Goal: Information Seeking & Learning: Learn about a topic

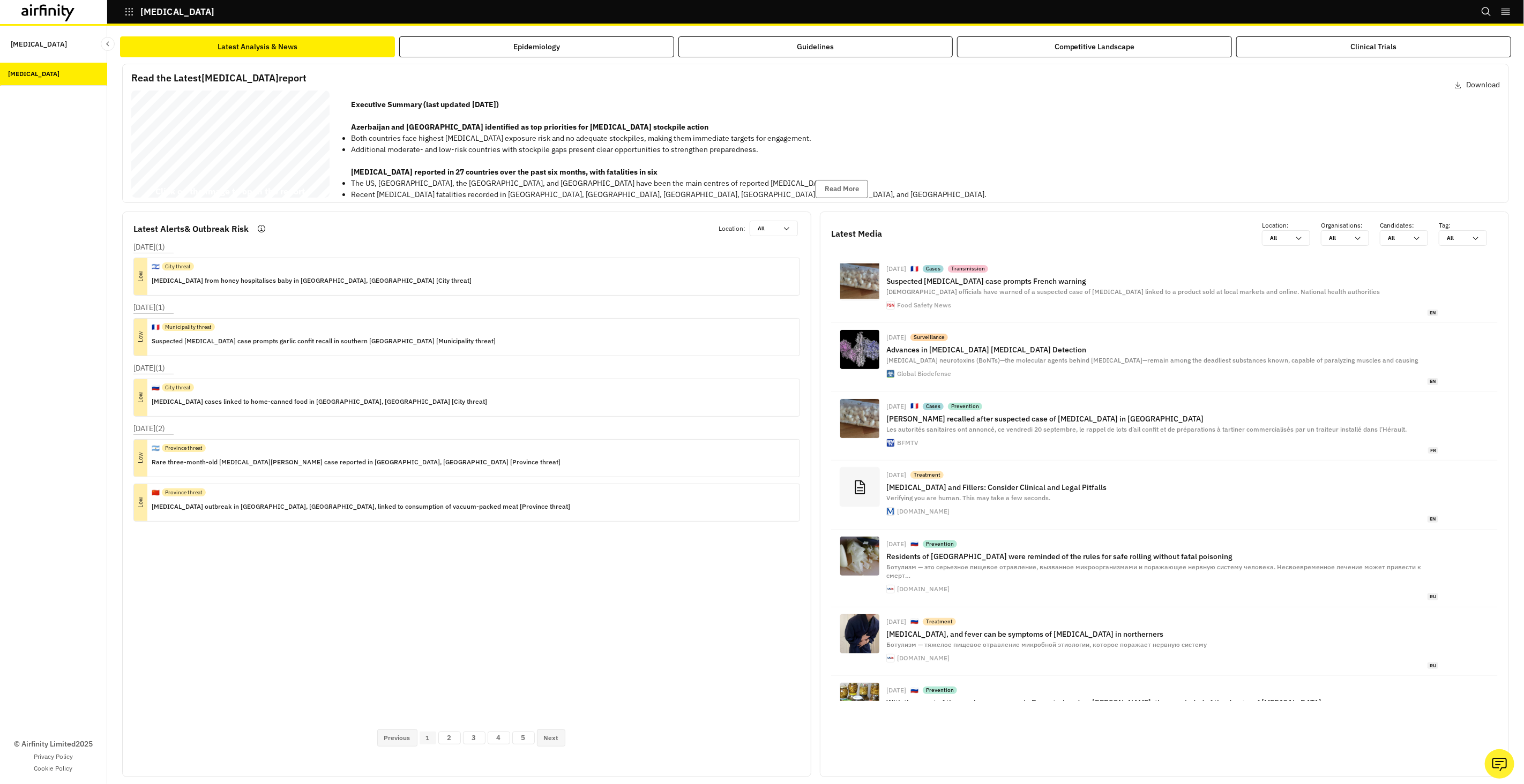
click at [575, 59] on div "Read the Latest Botulism report Download Botulism Bi - annual Report 27 August …" at bounding box center [815, 436] width 1391 height 758
